Goal: Information Seeking & Learning: Learn about a topic

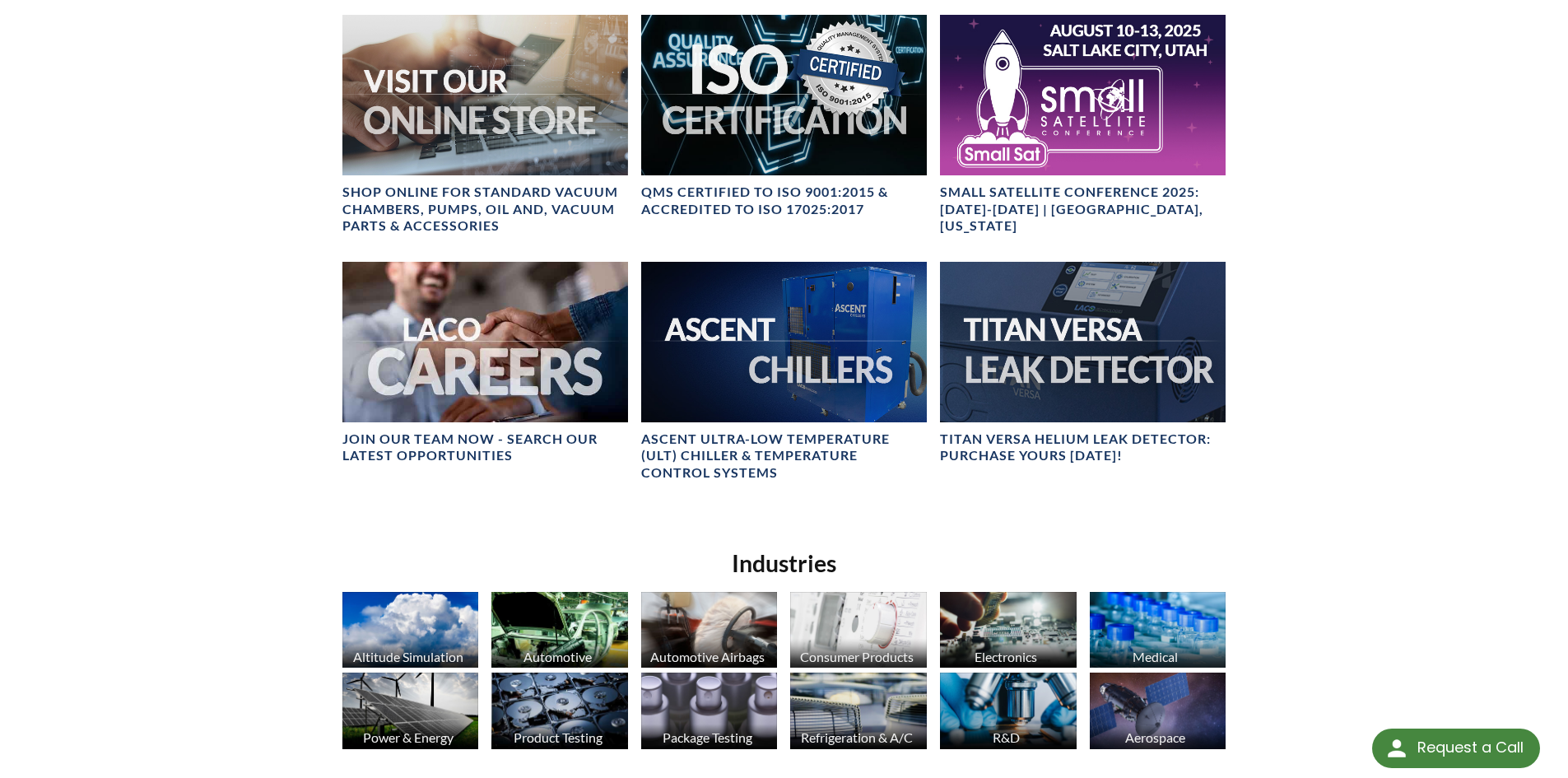
scroll to position [741, 0]
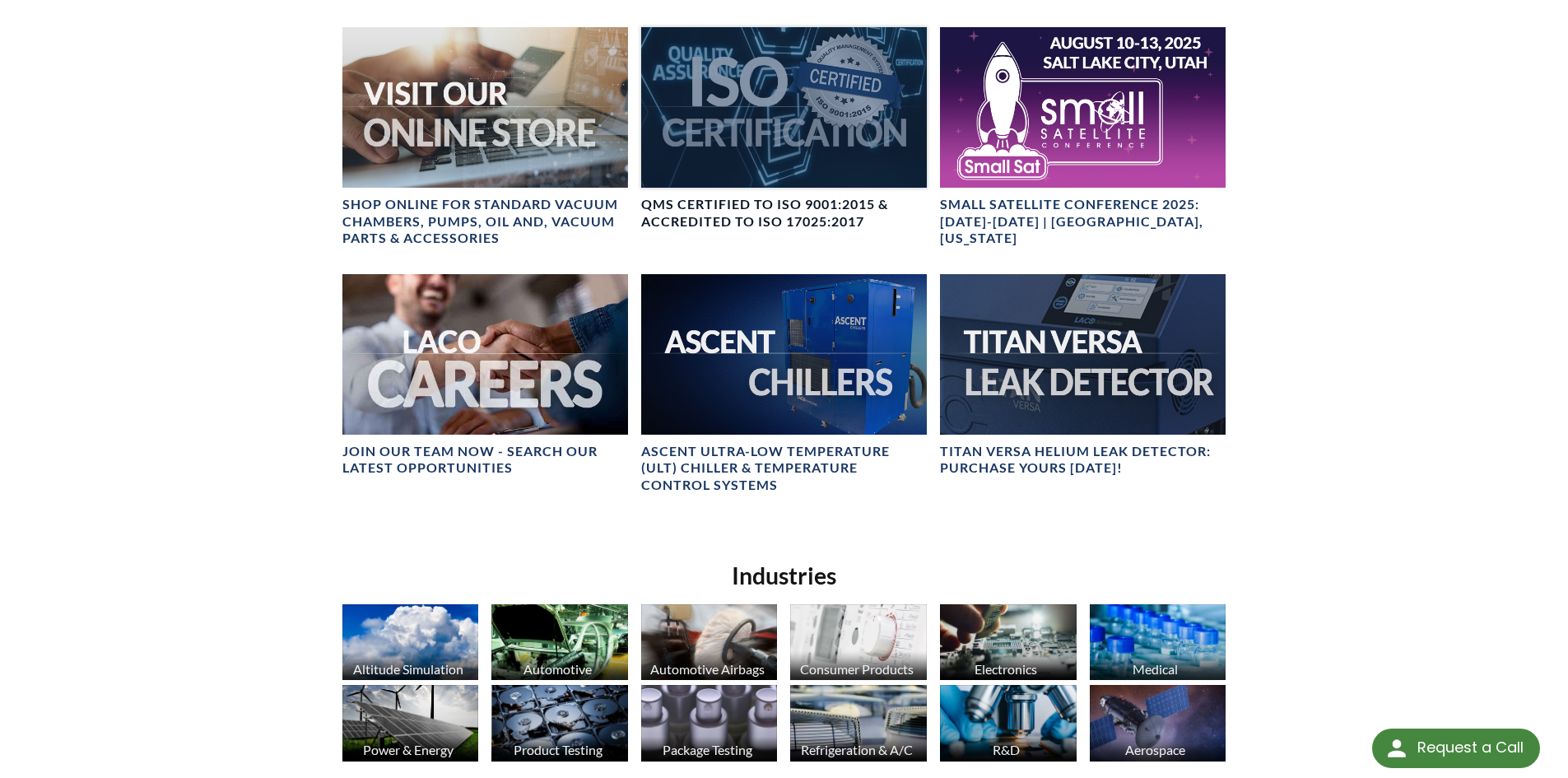
click at [748, 141] on div at bounding box center [784, 107] width 286 height 160
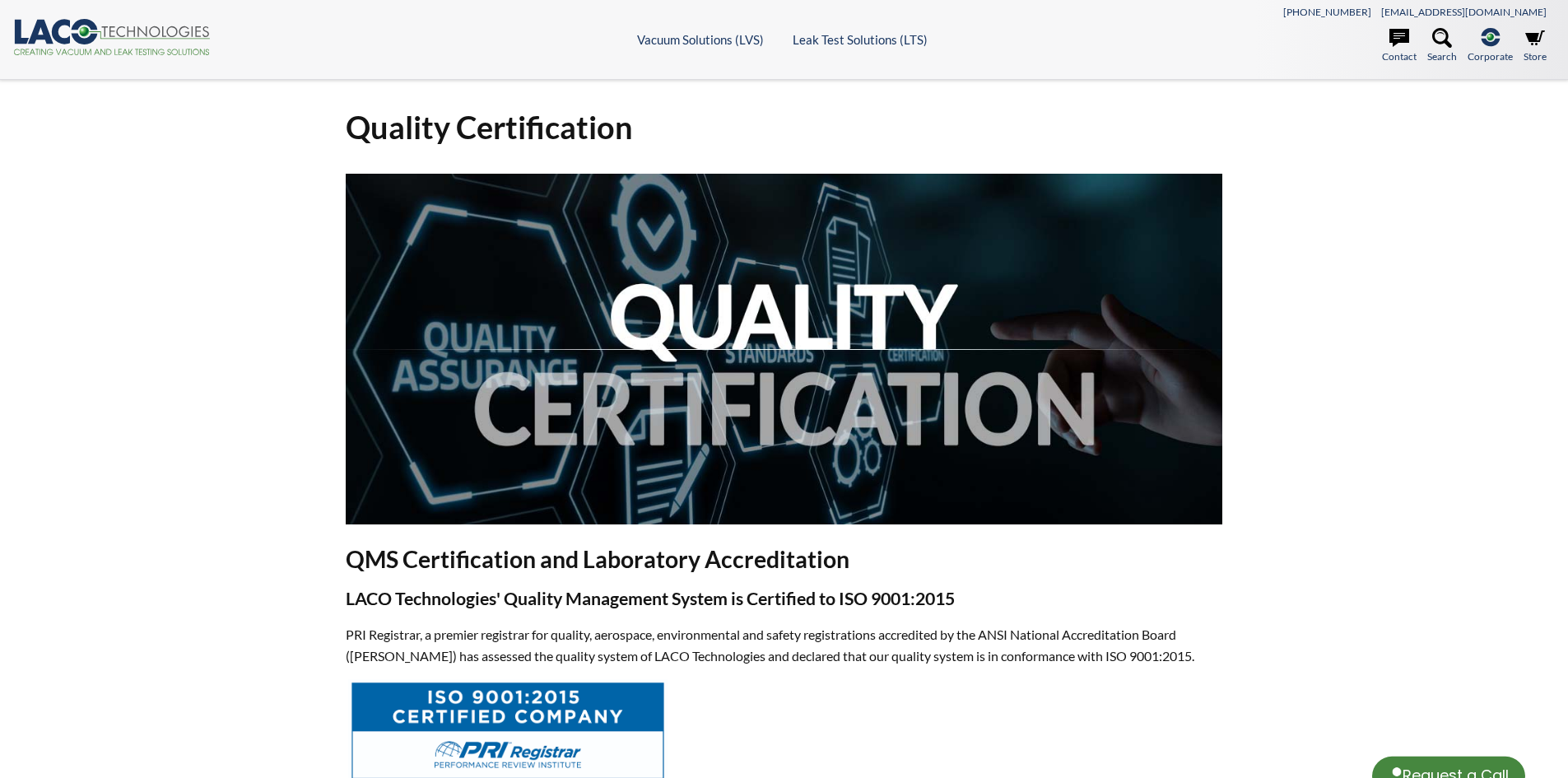
select select "Language Translate Widget"
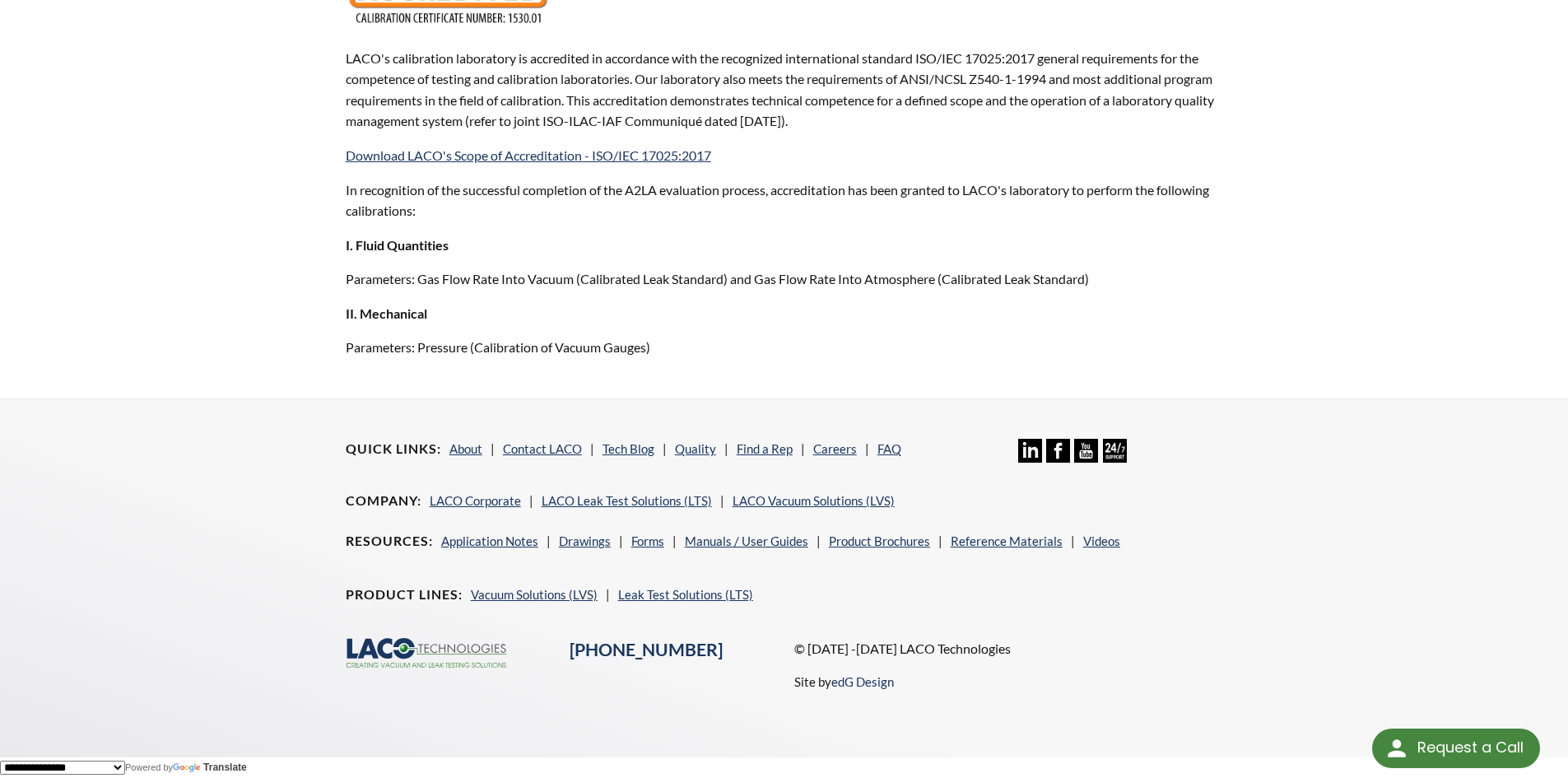
scroll to position [1313, 0]
click at [694, 449] on link "Quality" at bounding box center [696, 448] width 41 height 15
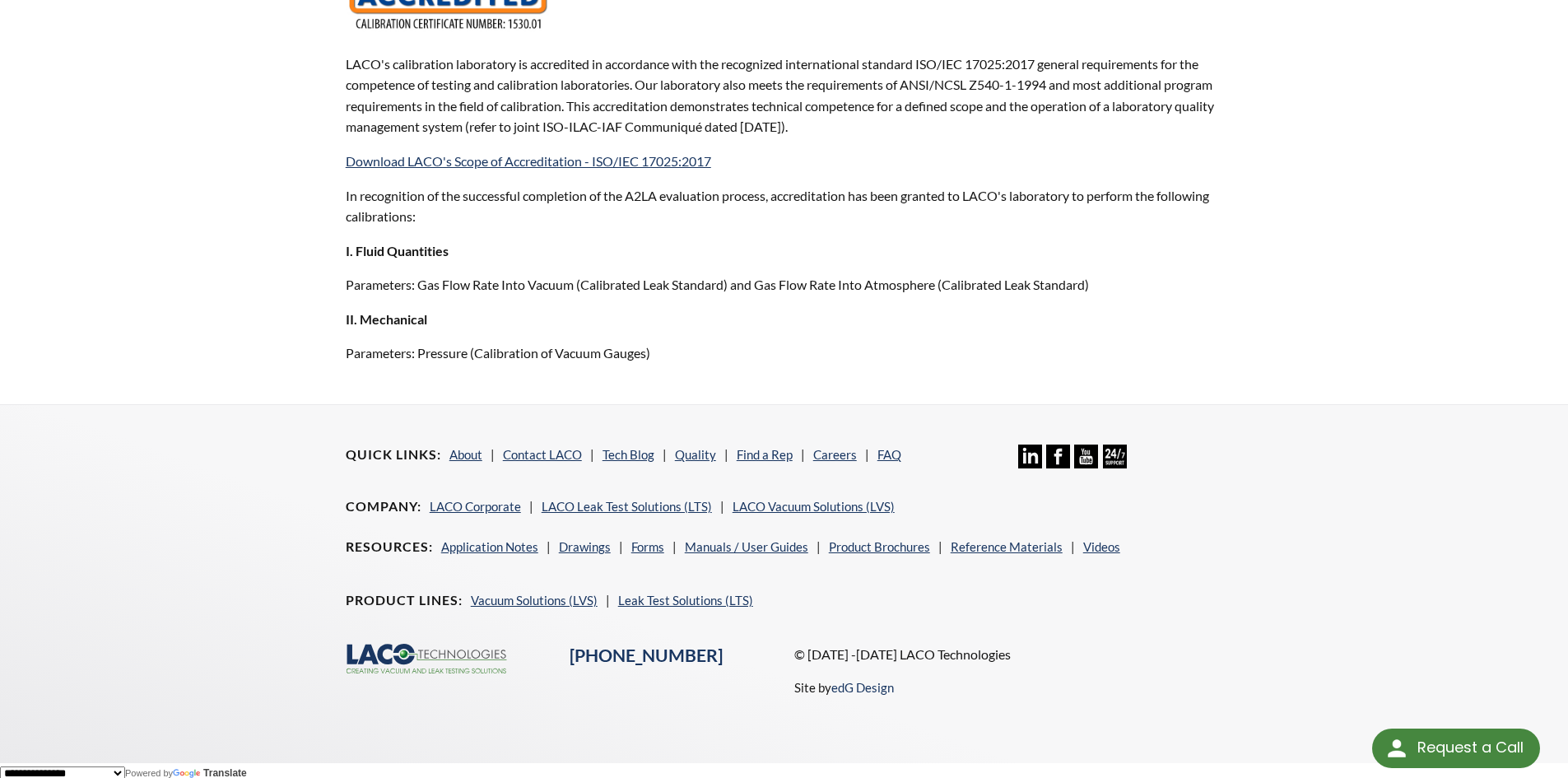
scroll to position [1313, 0]
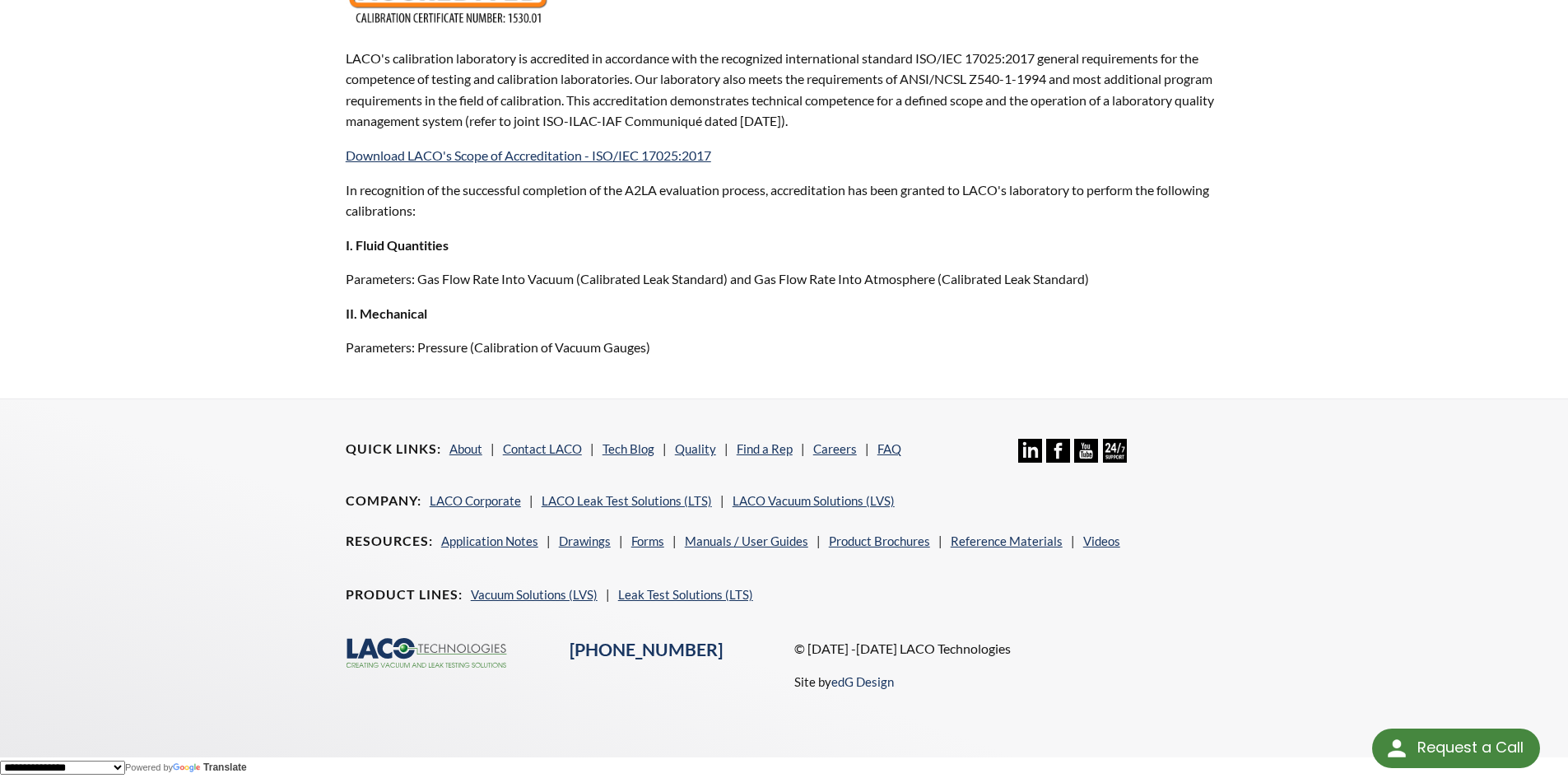
click at [692, 342] on p "Parameters: Pressure (Calibration of Vacuum Gauges)" at bounding box center [784, 348] width 877 height 21
